Goal: Task Accomplishment & Management: Manage account settings

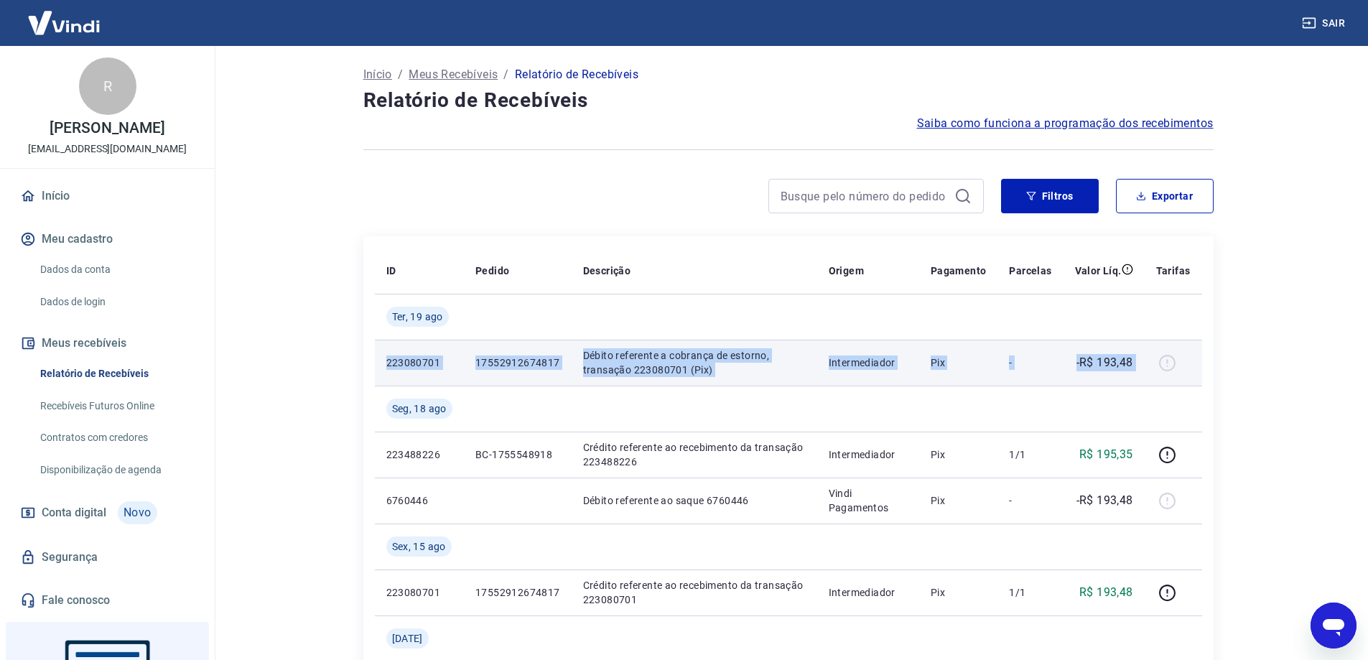
drag, startPoint x: 388, startPoint y: 361, endPoint x: 1156, endPoint y: 373, distance: 767.9
click at [1153, 373] on tr "223080701 17552912674817 Débito referente a cobrança de estorno, transação 2230…" at bounding box center [788, 363] width 827 height 46
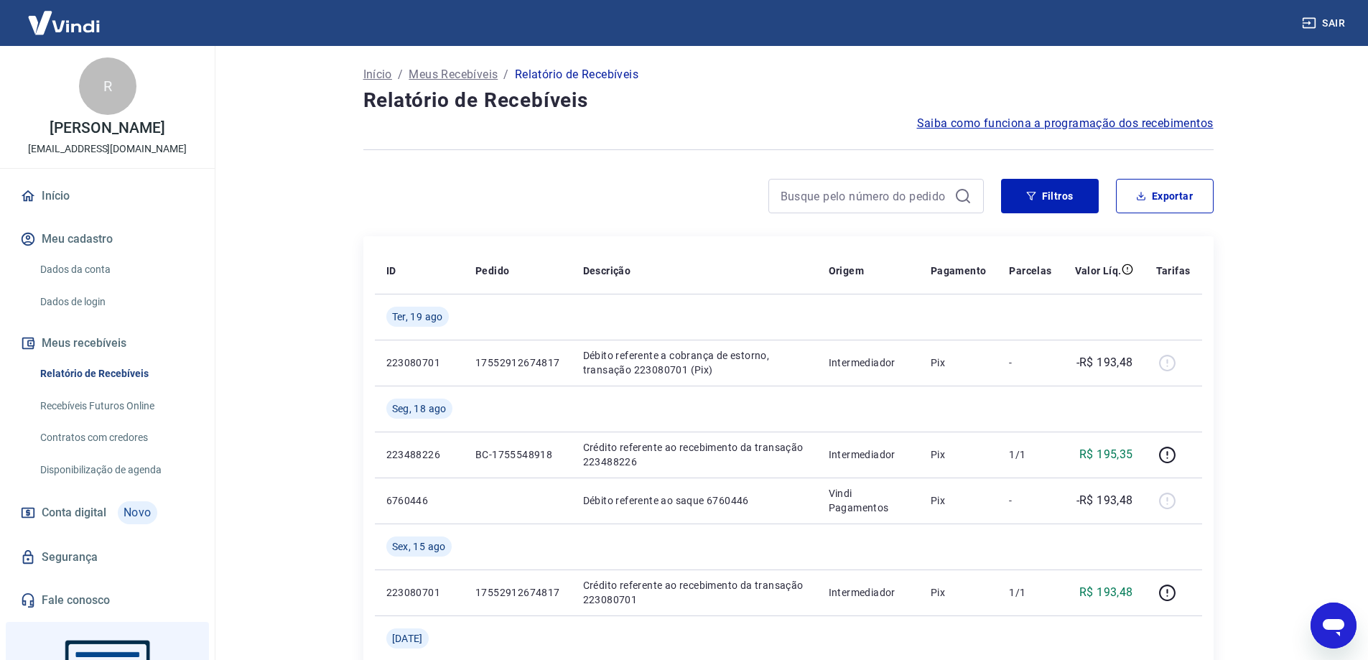
click at [1309, 350] on main "Início / Meus Recebíveis / Relatório de Recebíveis Relatório de Recebíveis Saib…" at bounding box center [788, 353] width 1160 height 614
click at [1295, 317] on main "Início / Meus Recebíveis / Relatório de Recebíveis Relatório de Recebíveis Saib…" at bounding box center [788, 353] width 1160 height 614
click at [85, 421] on link "Recebíveis Futuros Online" at bounding box center [115, 405] width 163 height 29
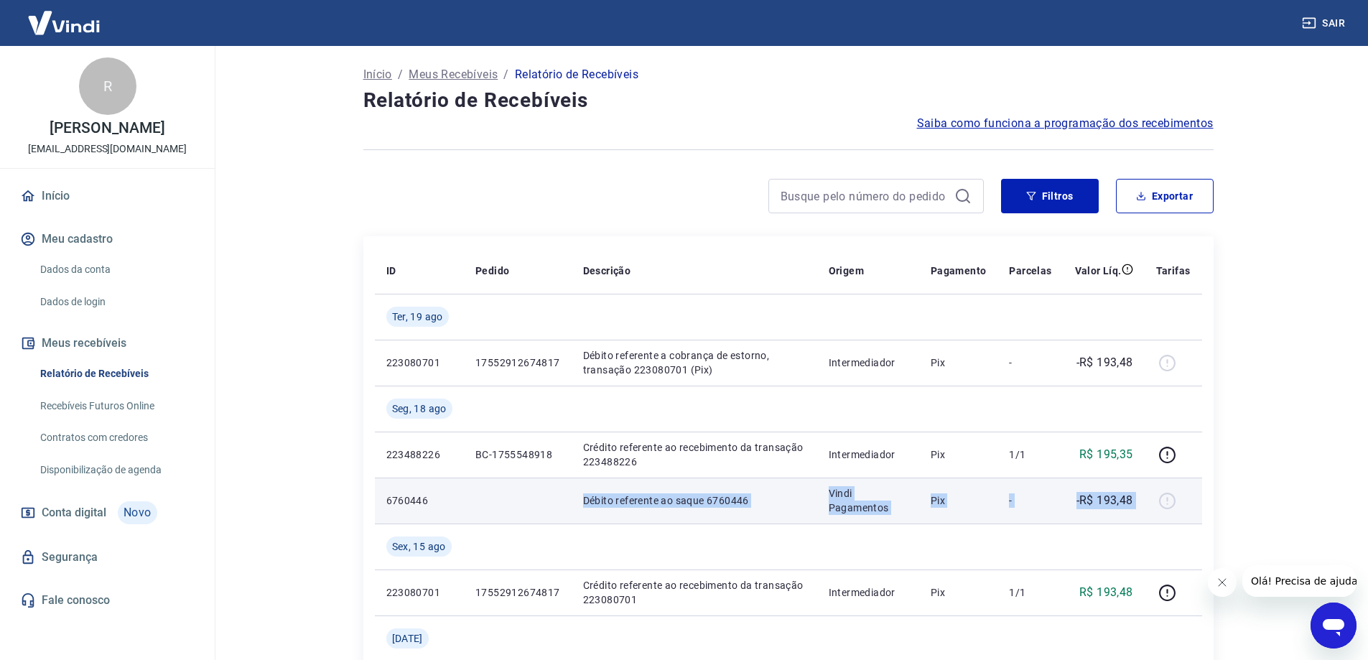
drag, startPoint x: 581, startPoint y: 501, endPoint x: 1151, endPoint y: 500, distance: 569.5
click at [1151, 500] on tr "6760446 Débito referente ao saque 6760446 Vindi Pagamentos Pix - -R$ 193,48" at bounding box center [788, 501] width 827 height 46
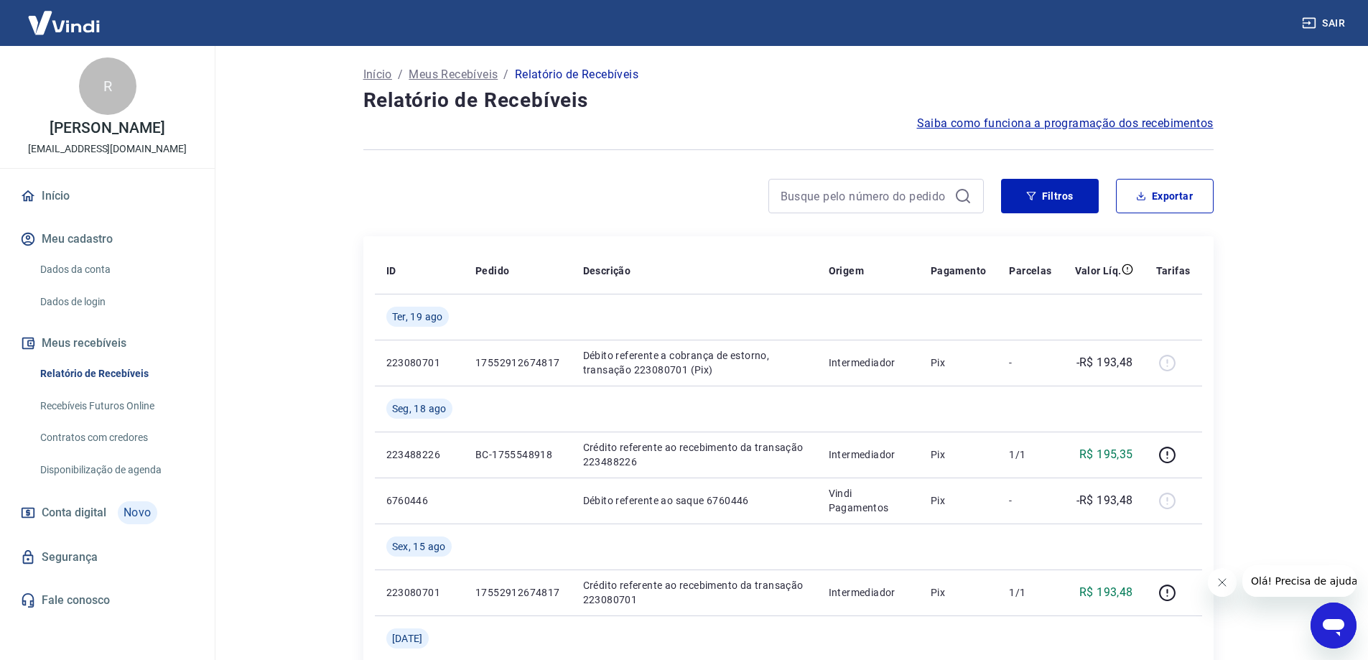
click at [1309, 414] on main "Início / Meus Recebíveis / Relatório de Recebíveis Relatório de Recebíveis Saib…" at bounding box center [788, 353] width 1160 height 614
click at [70, 284] on link "Dados da conta" at bounding box center [115, 269] width 163 height 29
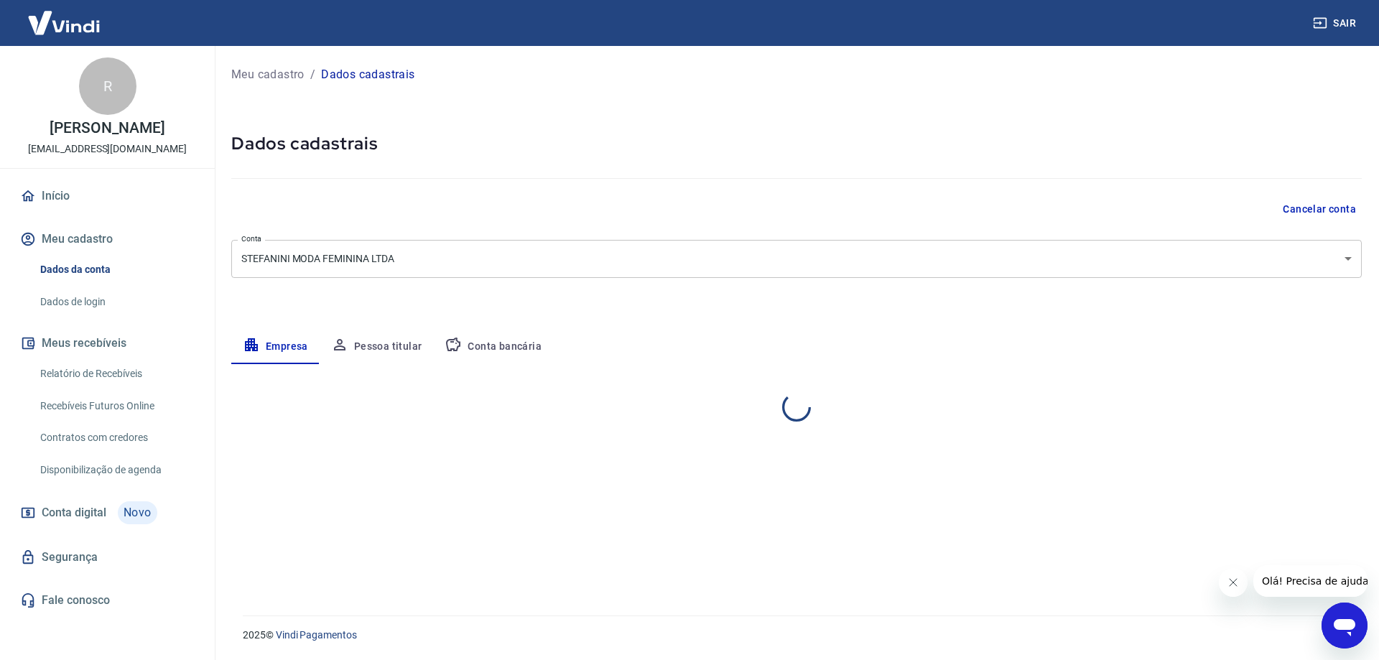
select select "SP"
select select "business"
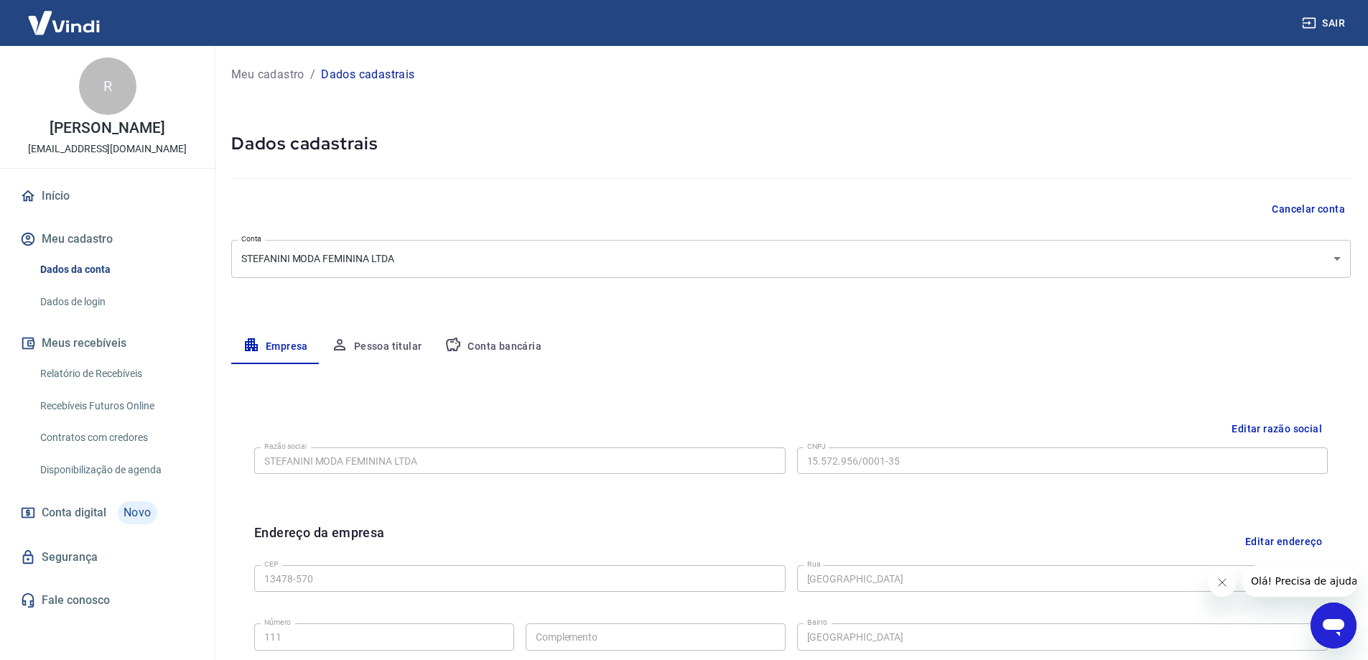
click at [55, 212] on link "Início" at bounding box center [107, 196] width 180 height 32
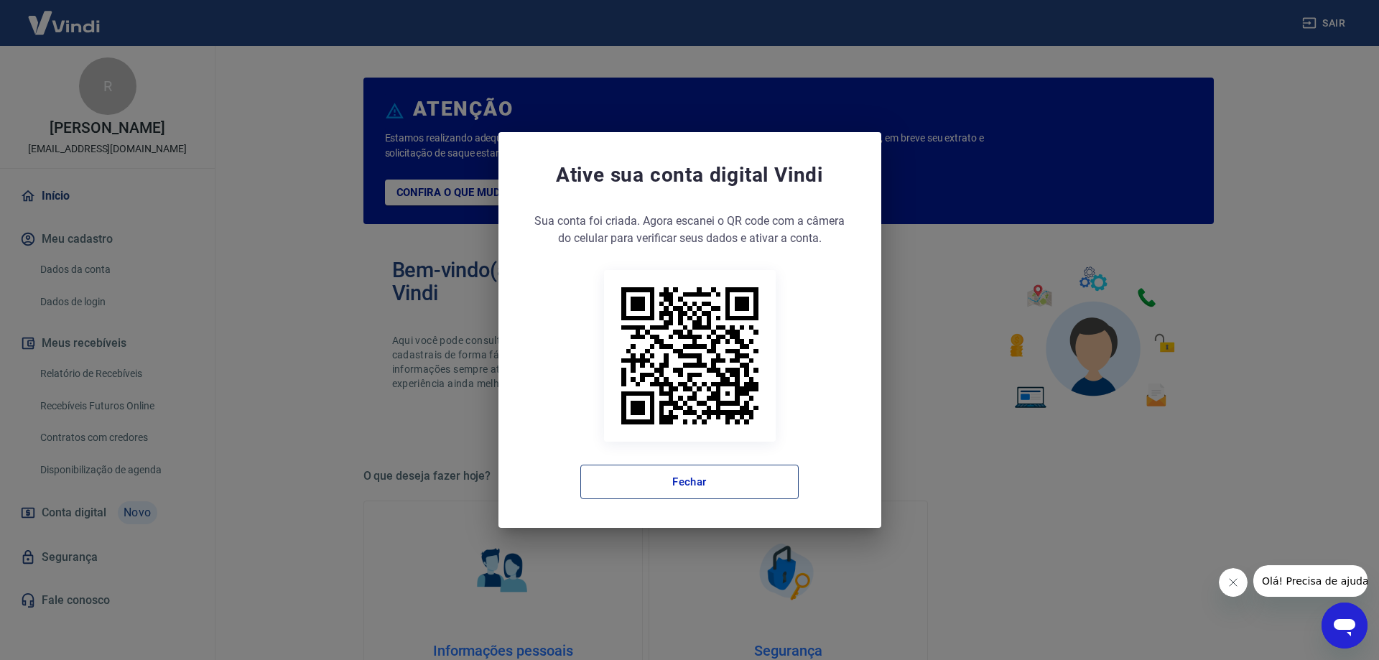
click at [677, 493] on button "Fechar" at bounding box center [689, 482] width 218 height 34
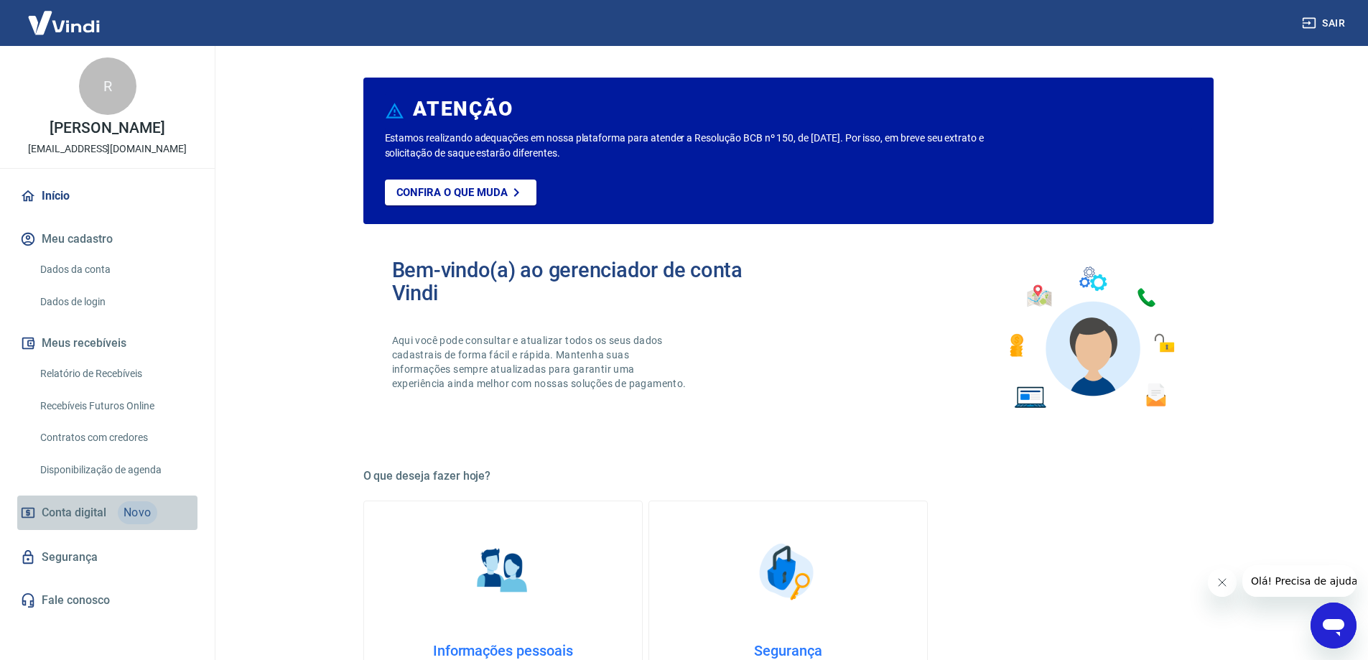
click at [77, 523] on span "Conta digital" at bounding box center [74, 513] width 65 height 20
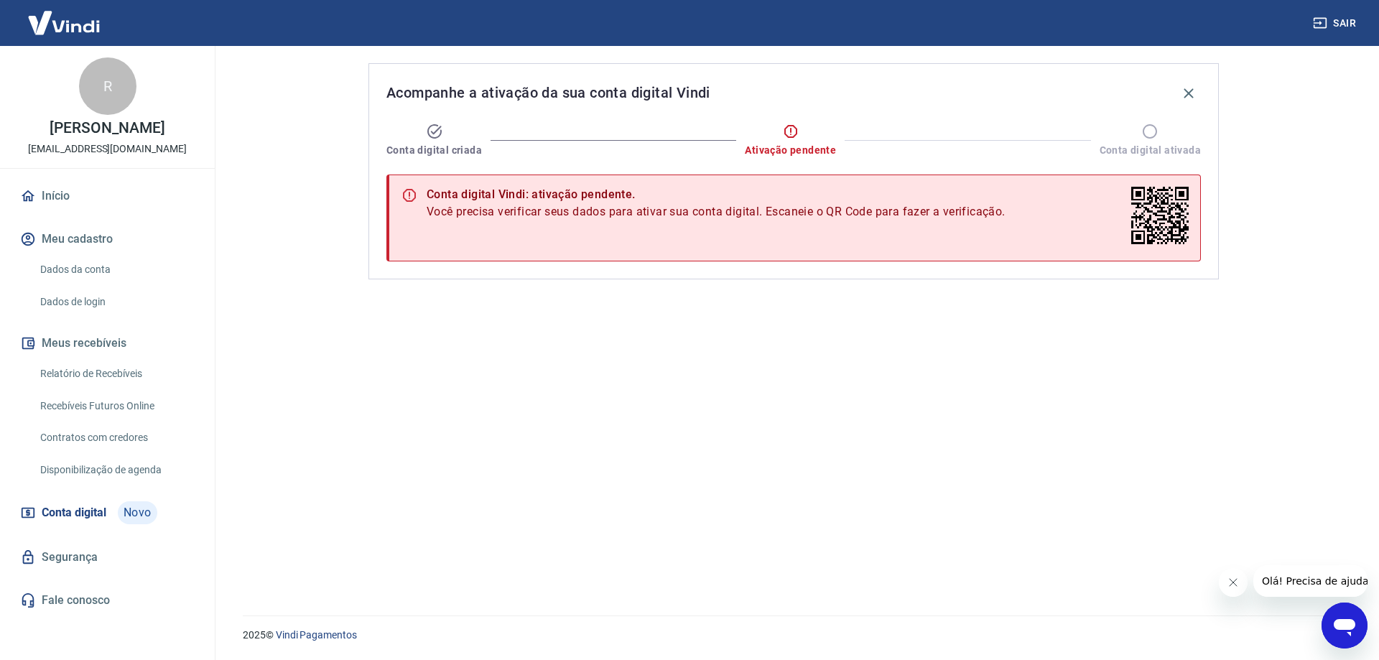
click at [75, 484] on link "Disponibilização de agenda" at bounding box center [115, 469] width 163 height 29
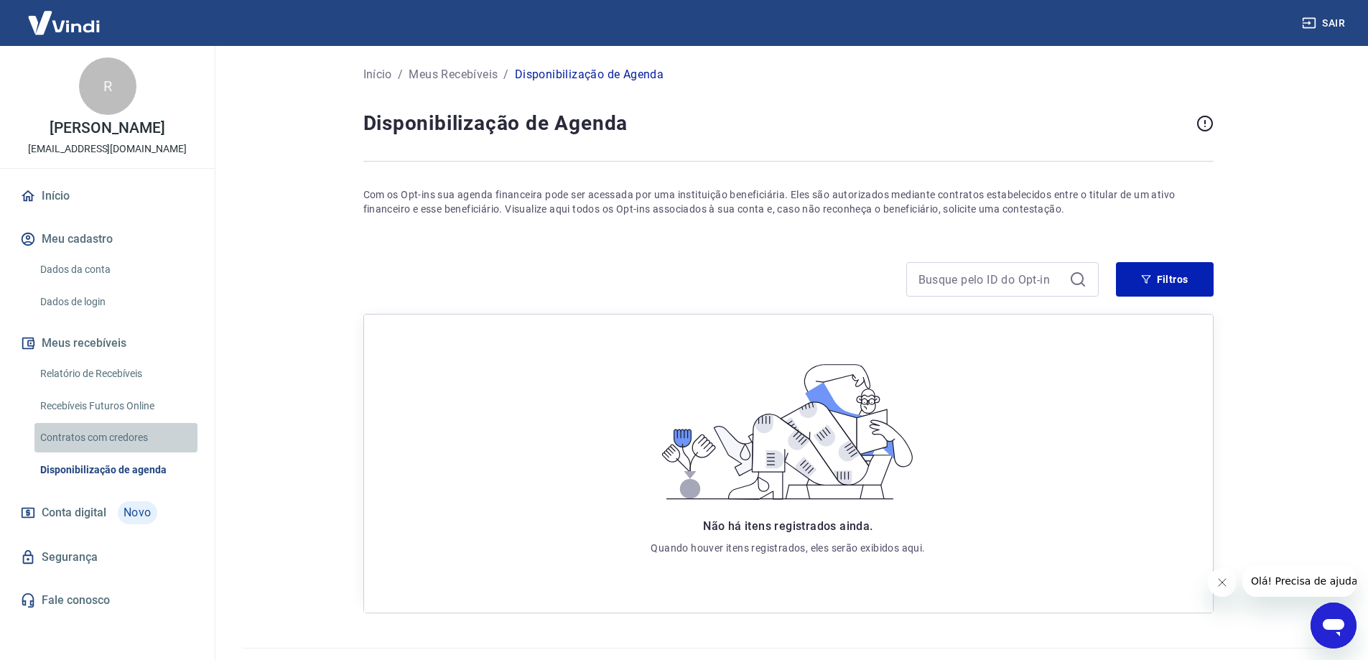
click at [85, 452] on link "Contratos com credores" at bounding box center [115, 437] width 163 height 29
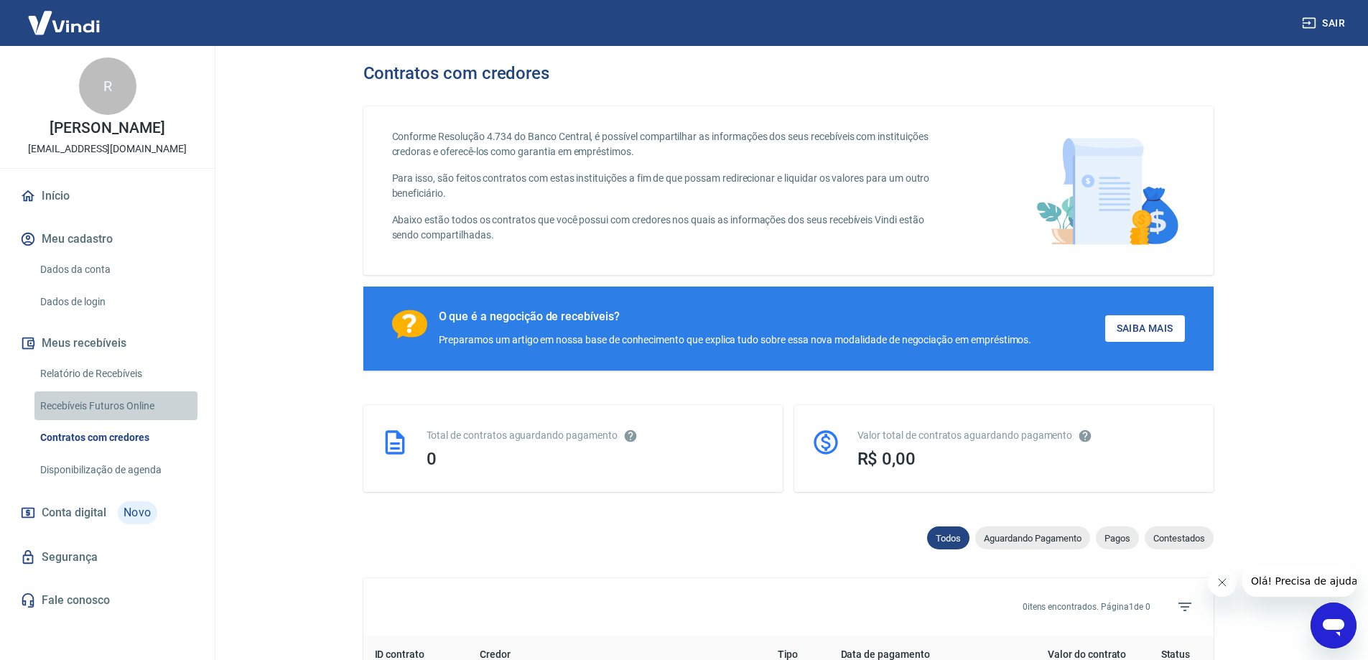
click at [90, 421] on link "Recebíveis Futuros Online" at bounding box center [115, 405] width 163 height 29
click at [75, 249] on button "Meu cadastro" at bounding box center [107, 239] width 180 height 32
click at [70, 284] on link "Dados da conta" at bounding box center [115, 269] width 163 height 29
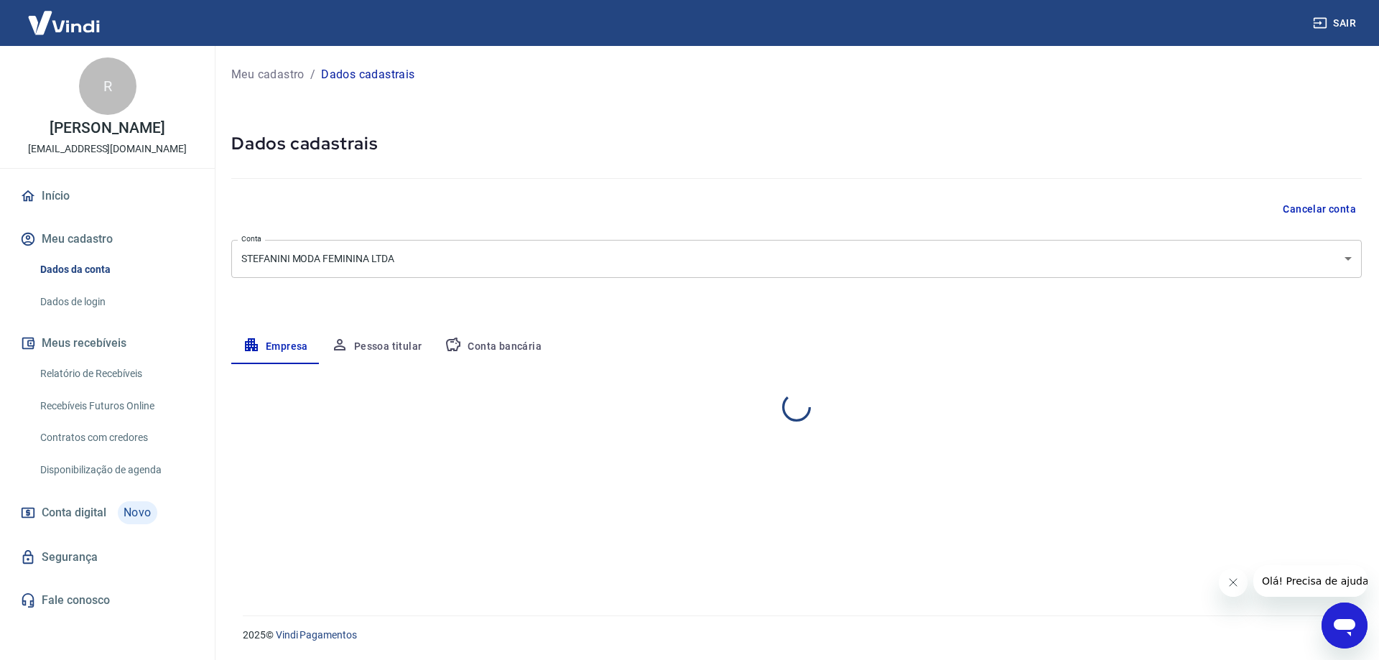
select select "SP"
select select "business"
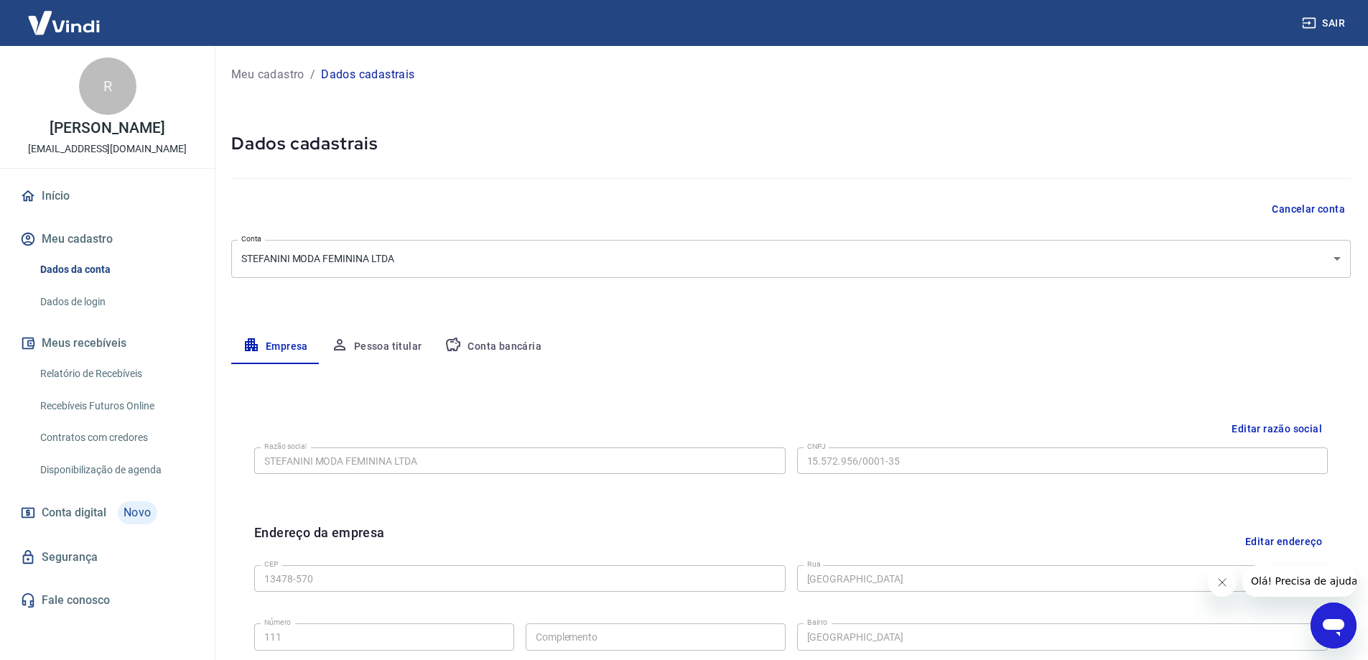
click at [50, 317] on link "Dados de login" at bounding box center [115, 301] width 163 height 29
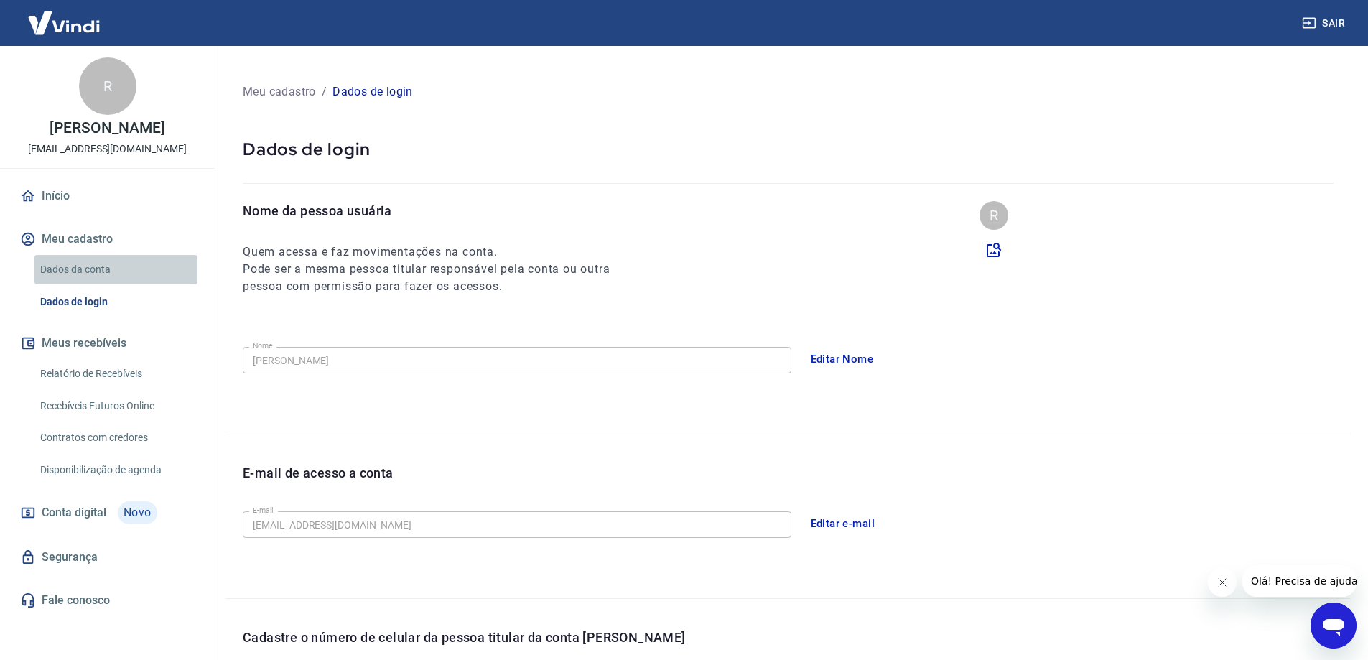
click at [53, 284] on link "Dados da conta" at bounding box center [115, 269] width 163 height 29
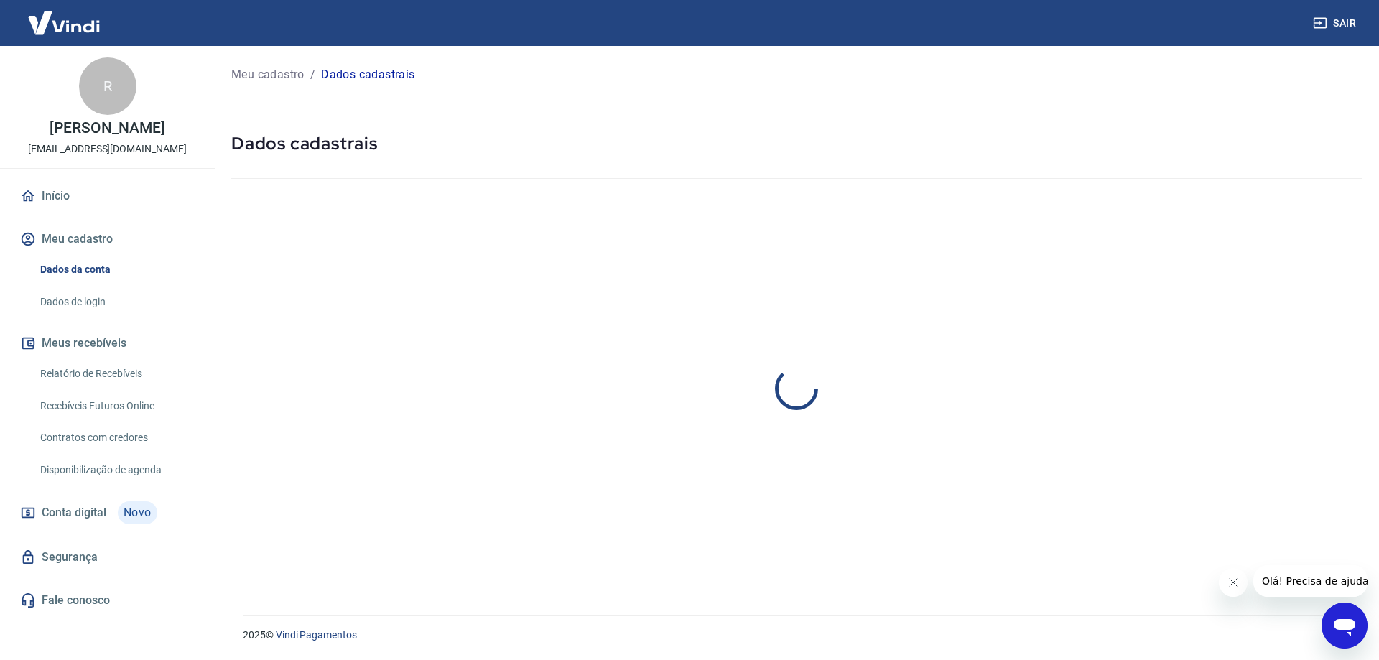
select select "SP"
select select "business"
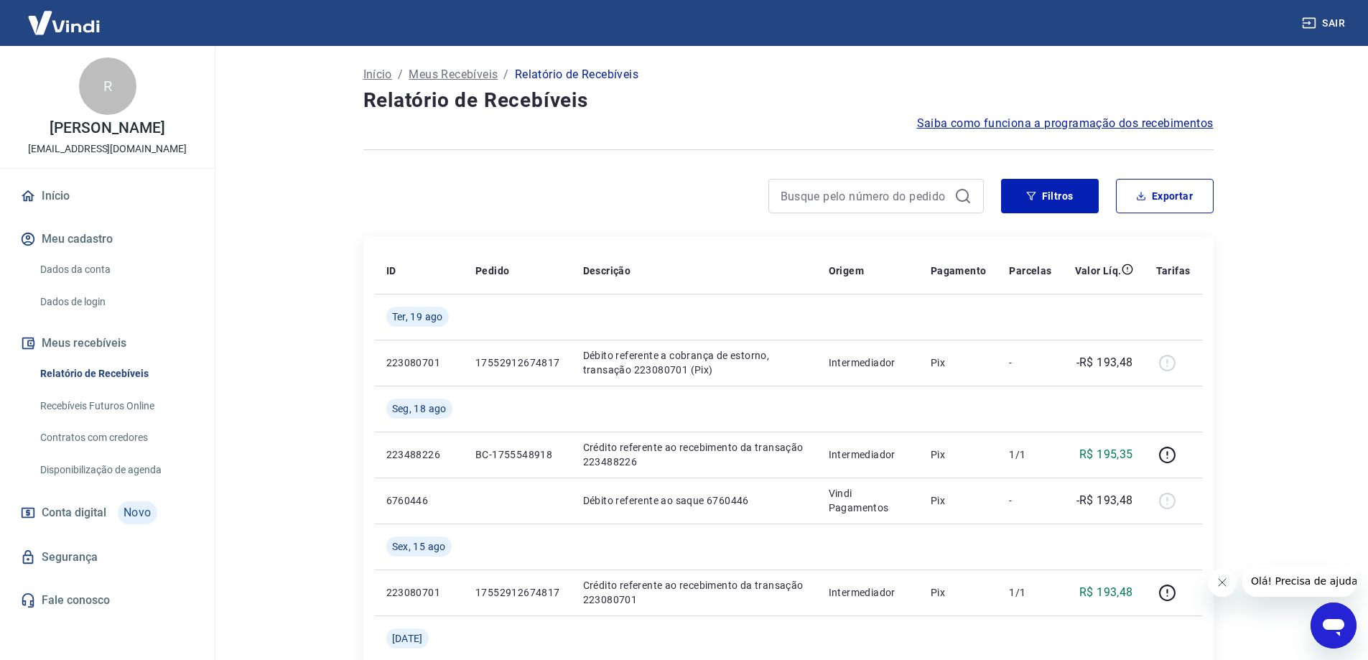
click at [88, 419] on link "Recebíveis Futuros Online" at bounding box center [115, 405] width 163 height 29
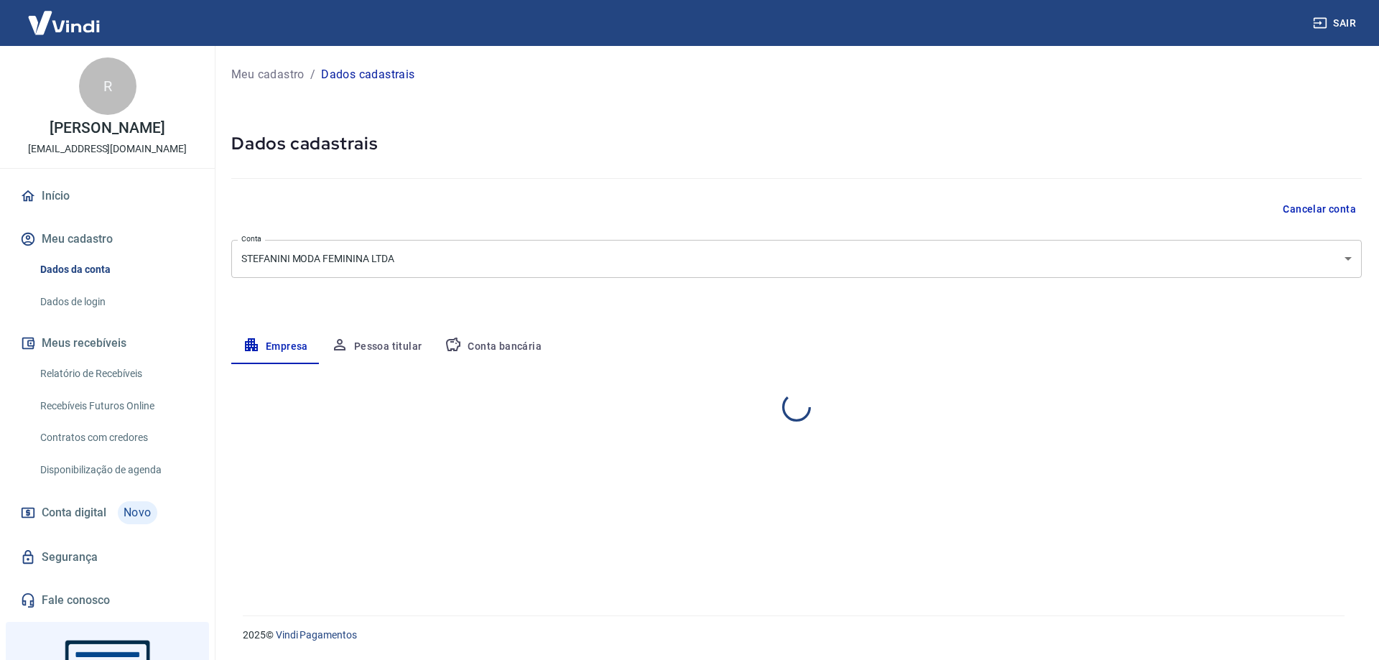
select select "SP"
select select "business"
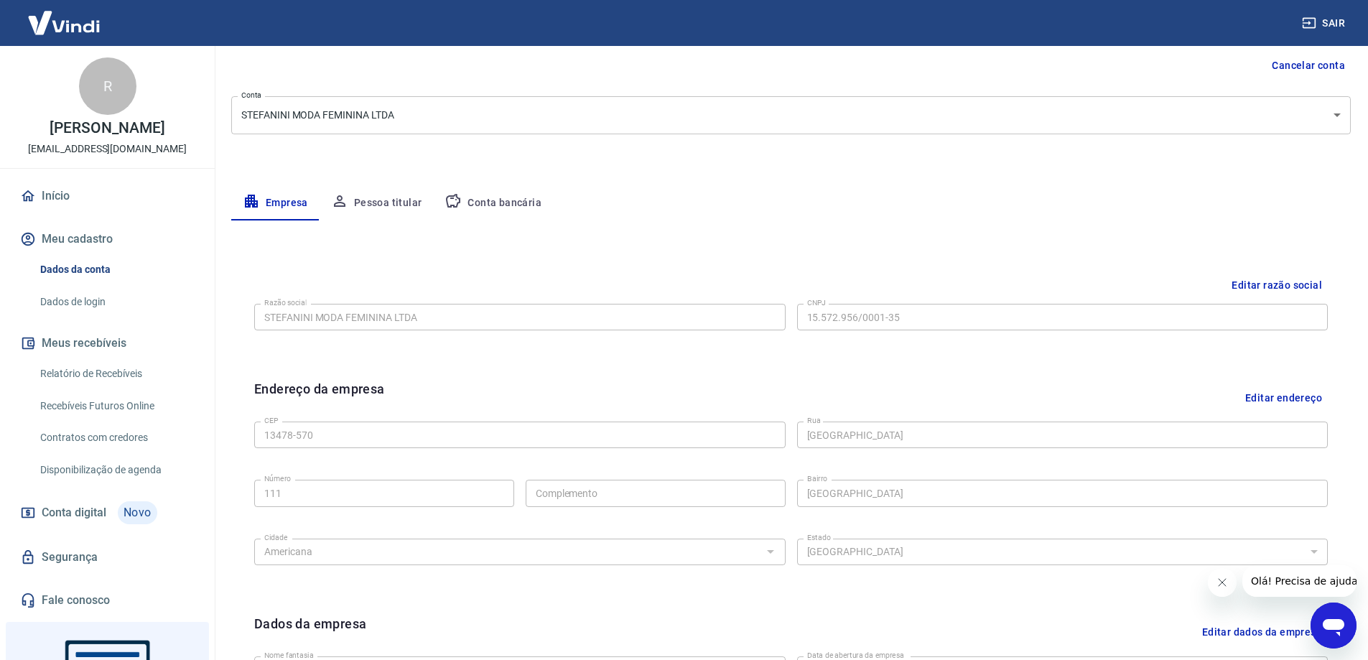
scroll to position [215, 0]
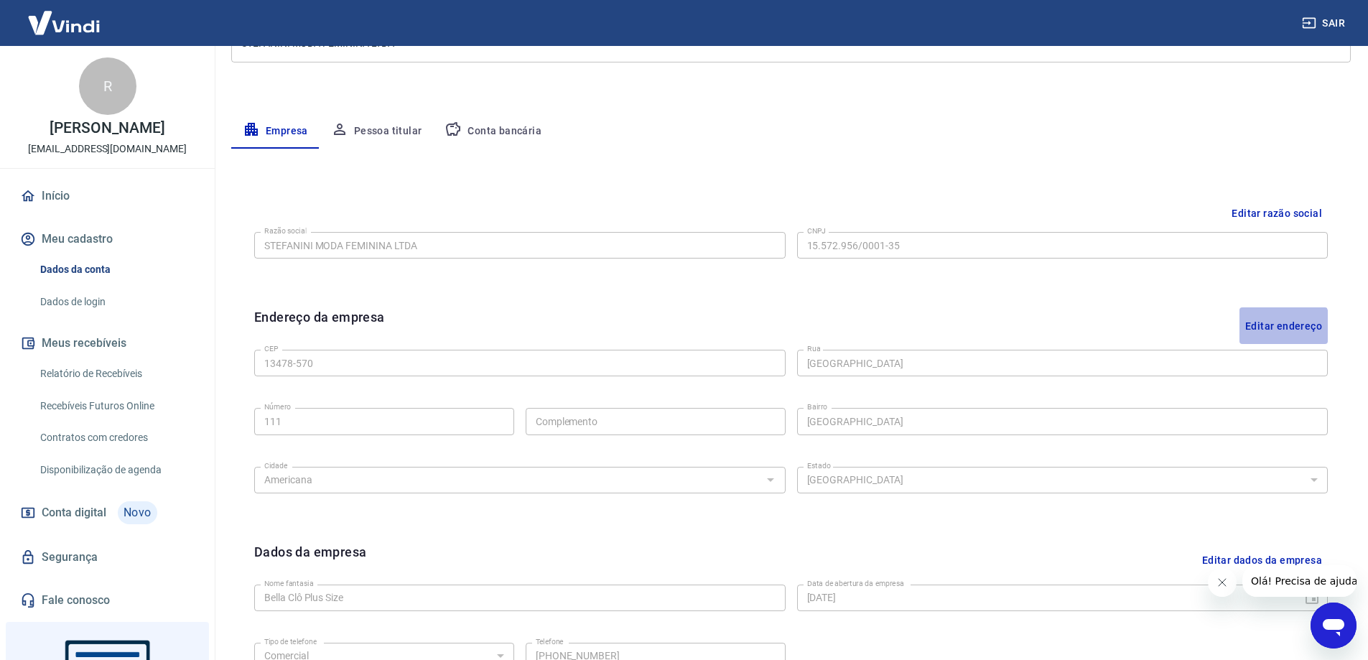
click at [1272, 330] on button "Editar endereço" at bounding box center [1284, 325] width 88 height 37
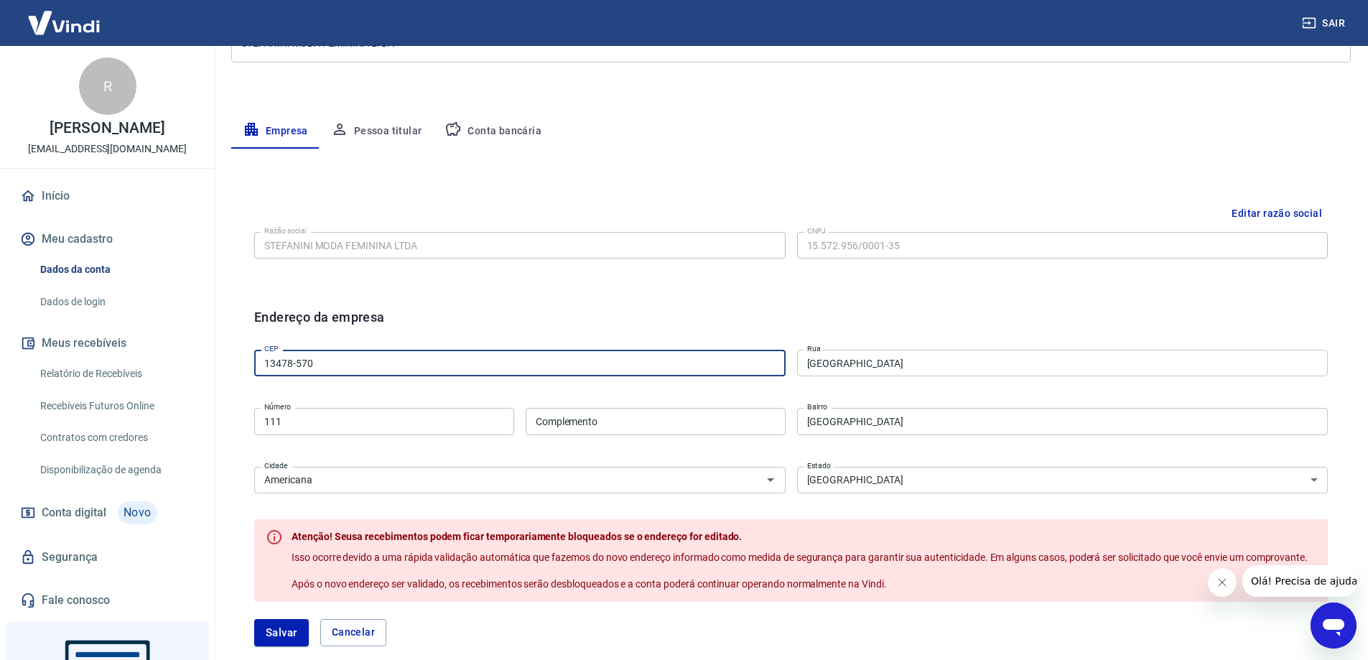
drag, startPoint x: 315, startPoint y: 361, endPoint x: 238, endPoint y: 365, distance: 76.2
click at [238, 365] on div "Editar razão social Razão social STEFANINI MODA FEMININA LTDA Razão social CNPJ…" at bounding box center [791, 531] width 1120 height 708
paste input "68-274"
type input "13468-274"
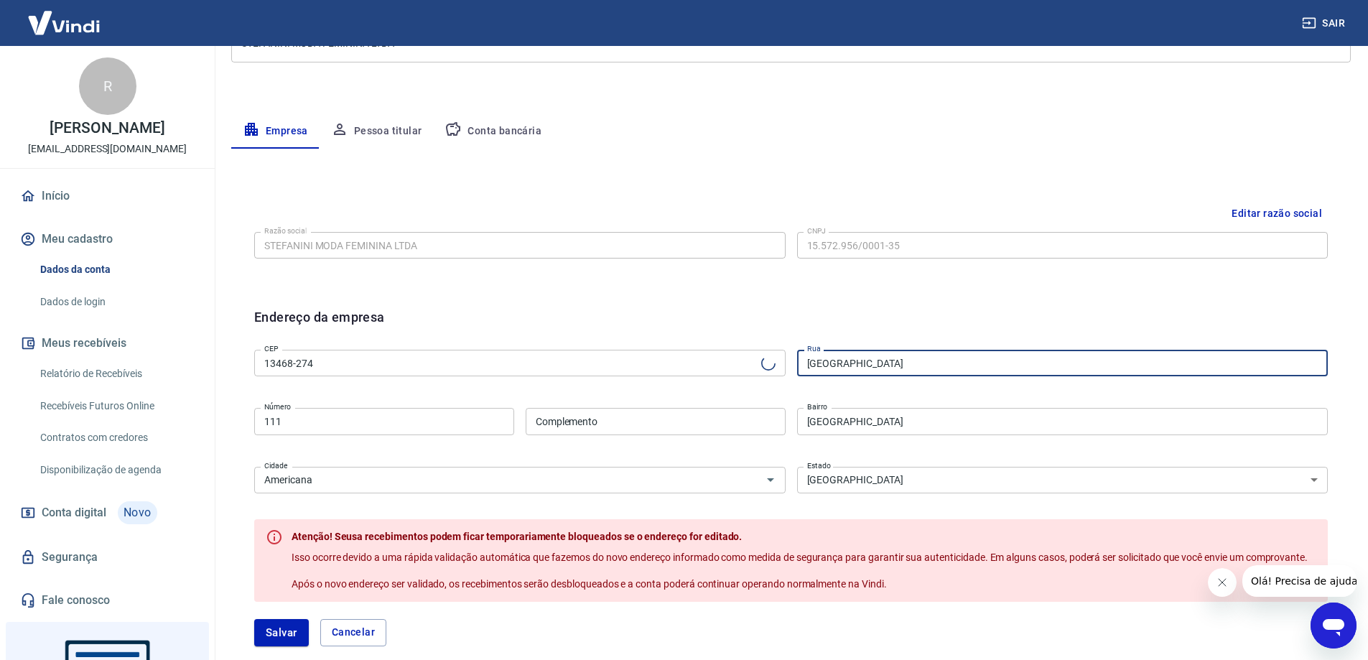
type input "Rua Luiza Meneghel Mancini"
type input "Jardim Paulista"
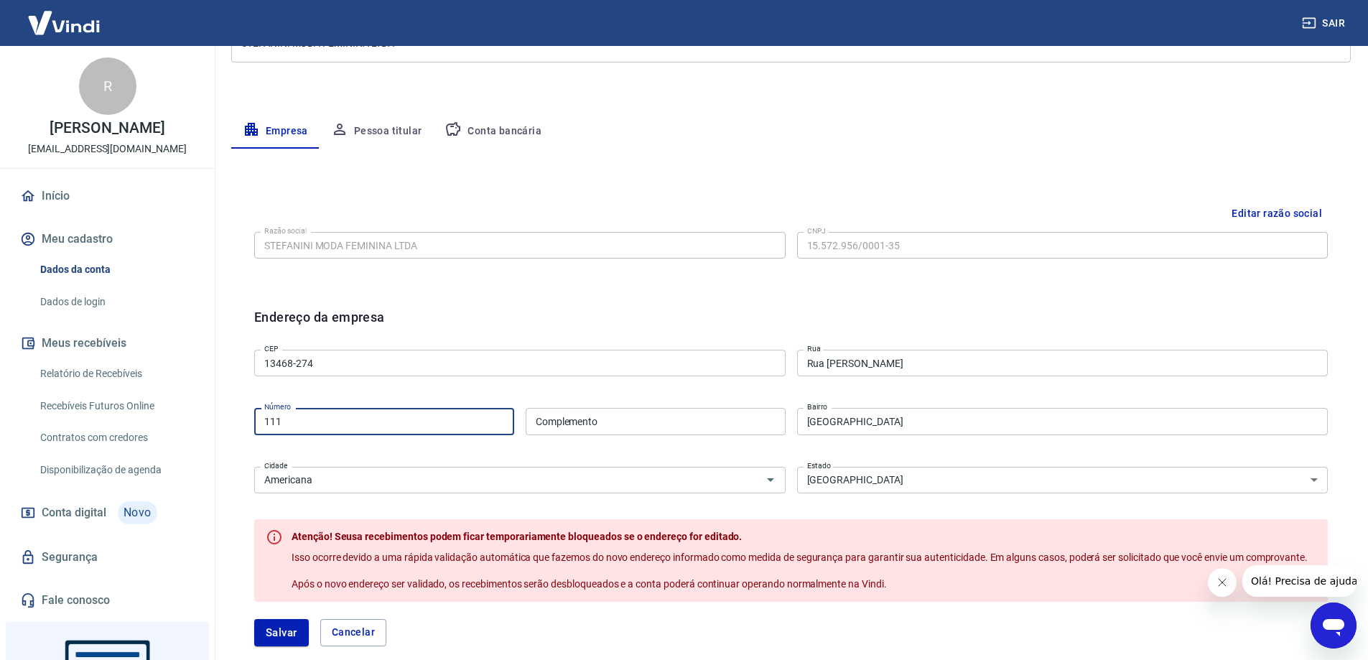
drag, startPoint x: 284, startPoint y: 424, endPoint x: 220, endPoint y: 418, distance: 64.9
click at [230, 424] on div "Meu cadastro / Dados cadastrais Dados cadastrais Cancelar conta Conta STEFANINI…" at bounding box center [791, 367] width 1154 height 1072
type input "96"
click at [1047, 392] on div "CEP 13468-274 CEP Rua Rua Luiza Meneghel Mancini Rua Número 96 Número Complemen…" at bounding box center [791, 420] width 1074 height 152
click at [273, 635] on button "Salvar" at bounding box center [281, 632] width 55 height 27
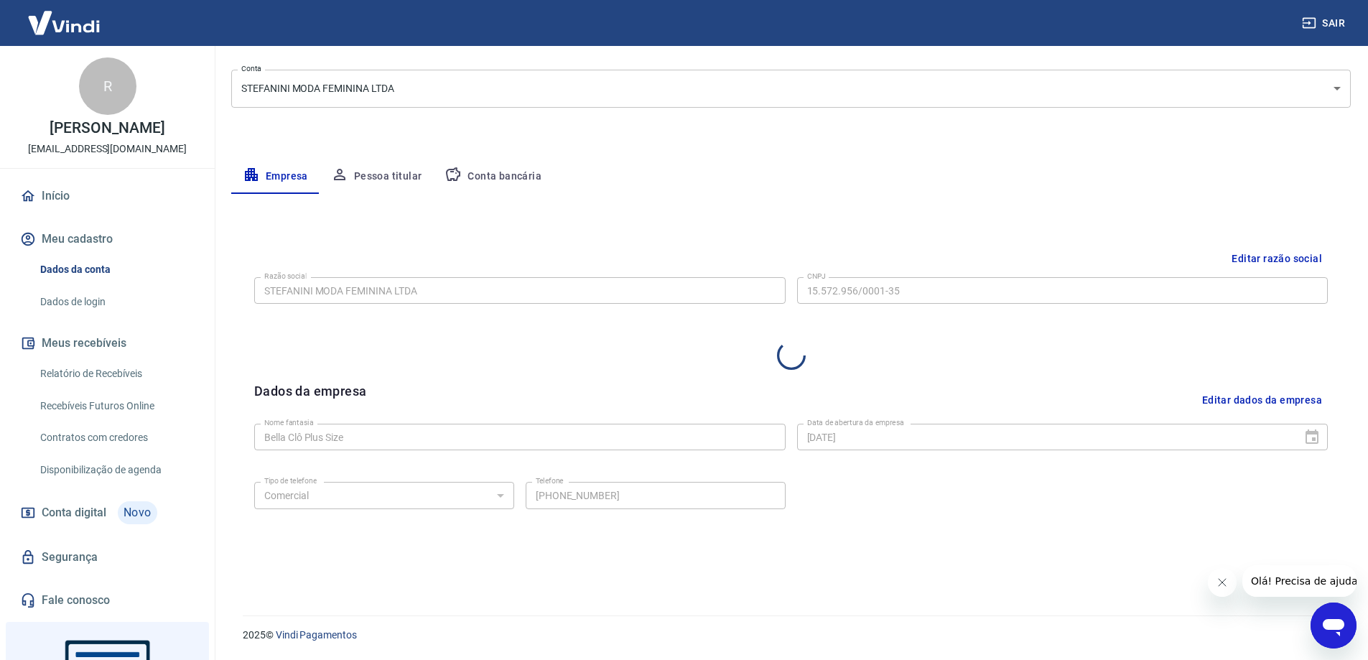
select select "SP"
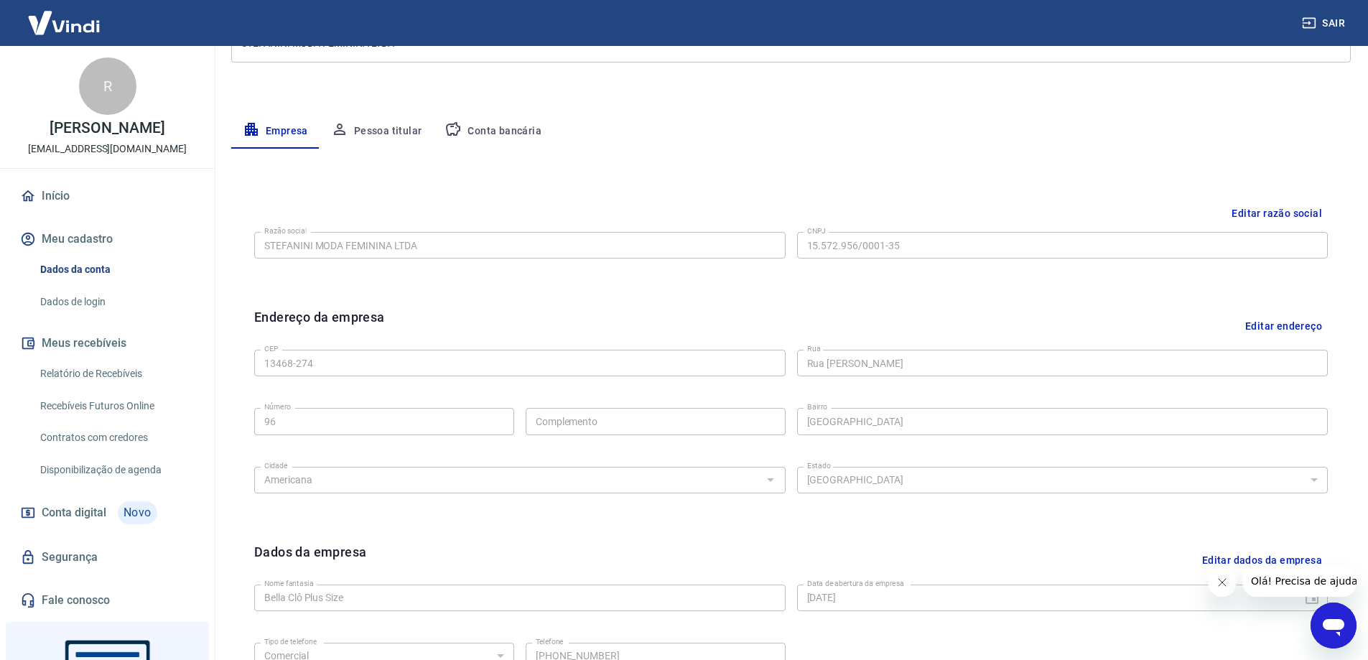
click at [73, 421] on link "Recebíveis Futuros Online" at bounding box center [115, 405] width 163 height 29
click at [388, 134] on button "Pessoa titular" at bounding box center [377, 131] width 114 height 34
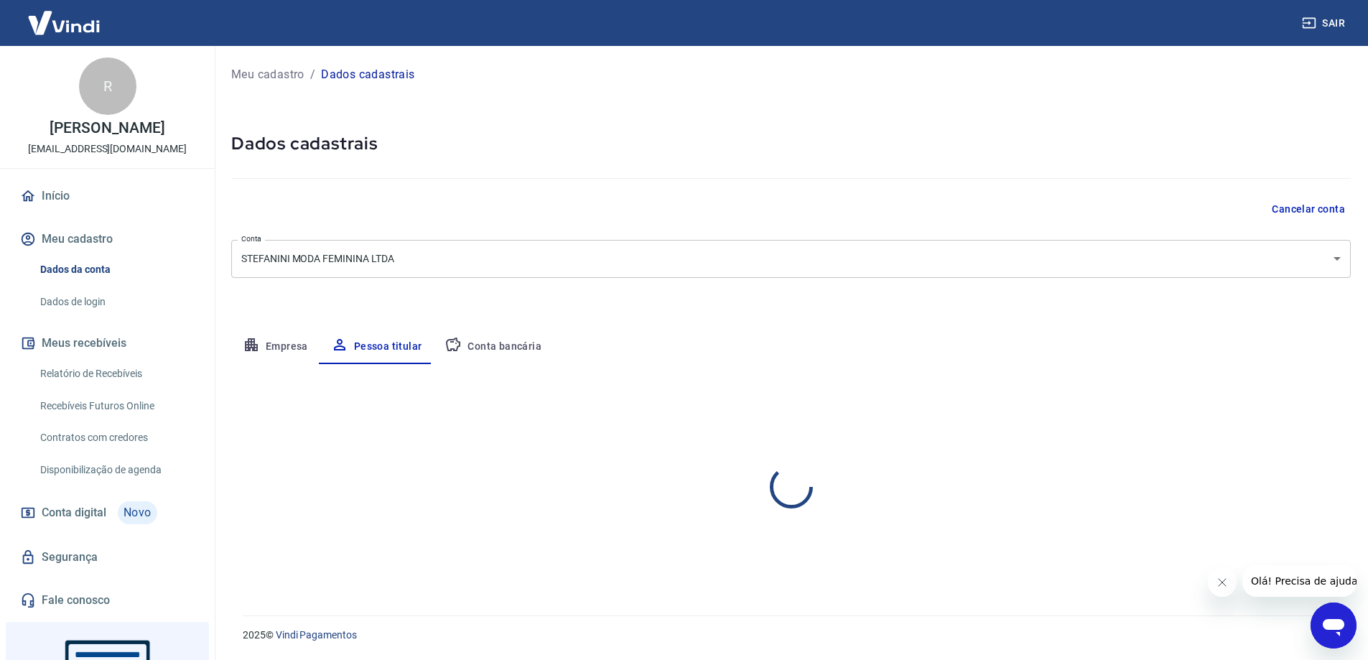
scroll to position [0, 0]
click at [274, 72] on p "Meu cadastro" at bounding box center [267, 74] width 73 height 17
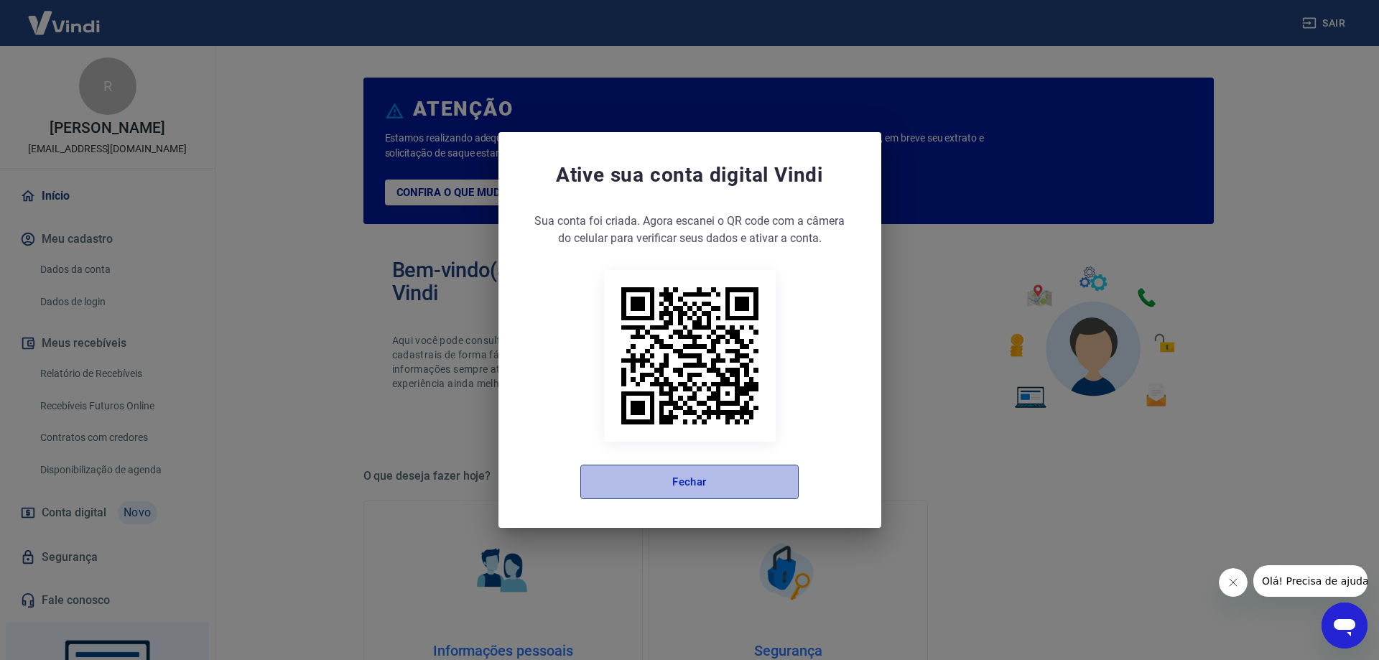
click at [687, 486] on button "Fechar" at bounding box center [689, 482] width 218 height 34
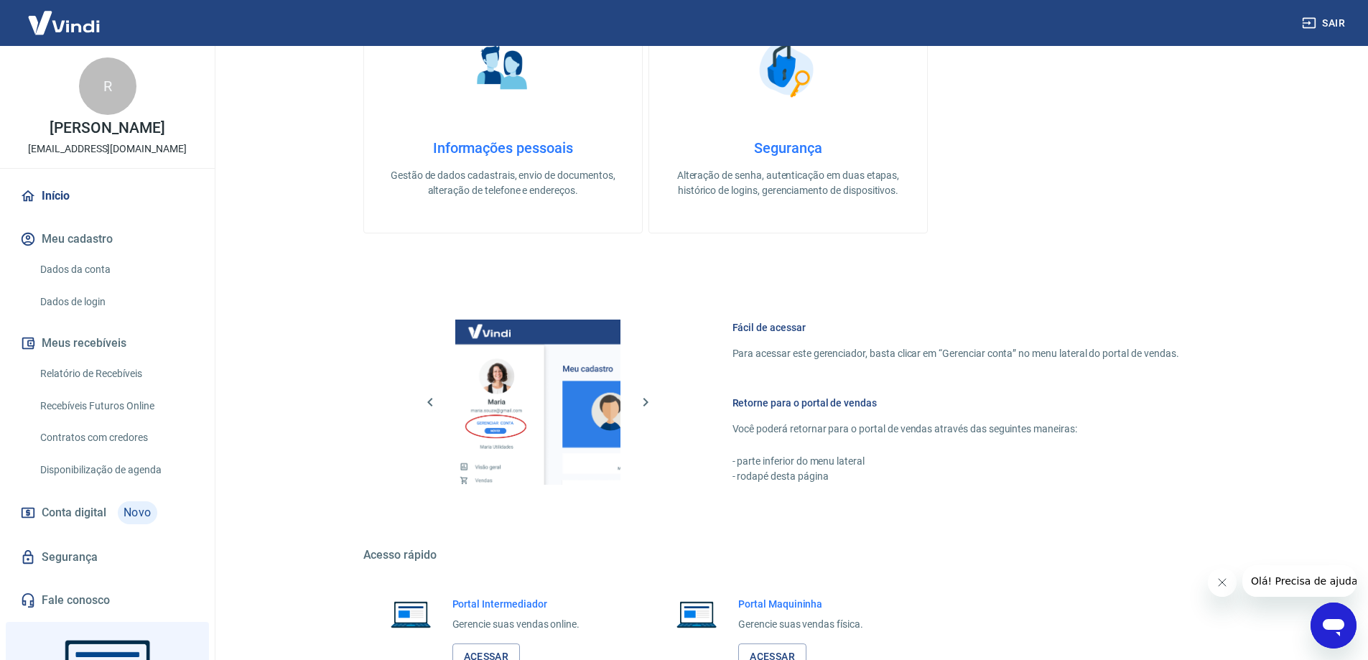
scroll to position [608, 0]
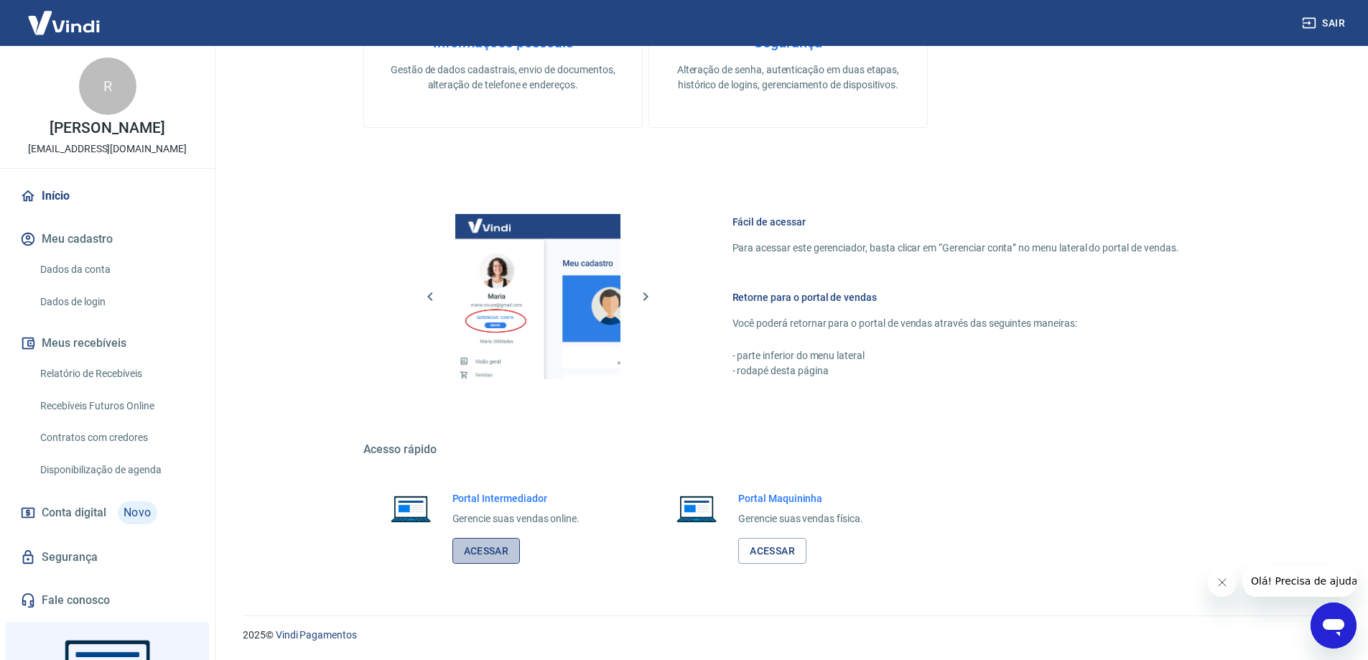
click at [486, 550] on link "Acessar" at bounding box center [486, 551] width 68 height 27
